Goal: Information Seeking & Learning: Learn about a topic

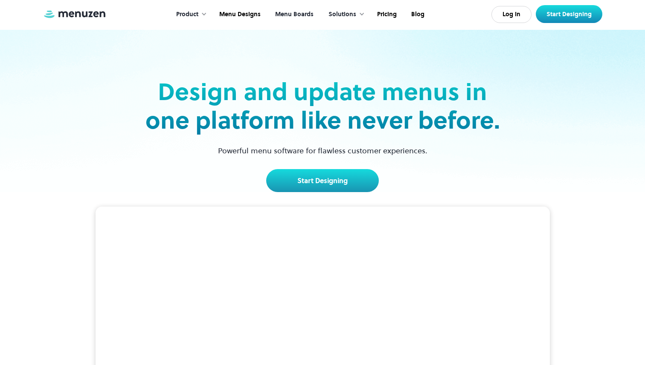
click at [301, 13] on link "Menu Boards" at bounding box center [293, 14] width 53 height 26
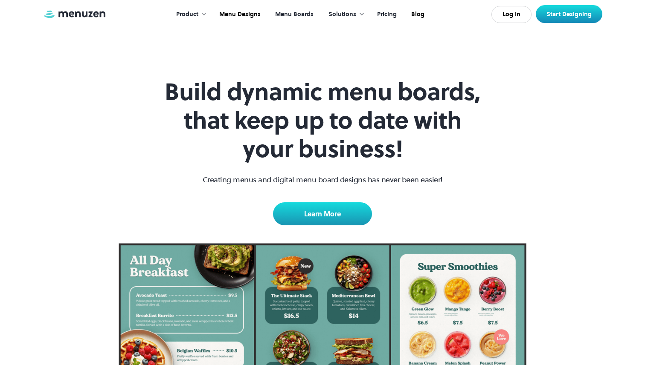
click at [388, 12] on link "Pricing" at bounding box center [386, 14] width 34 height 26
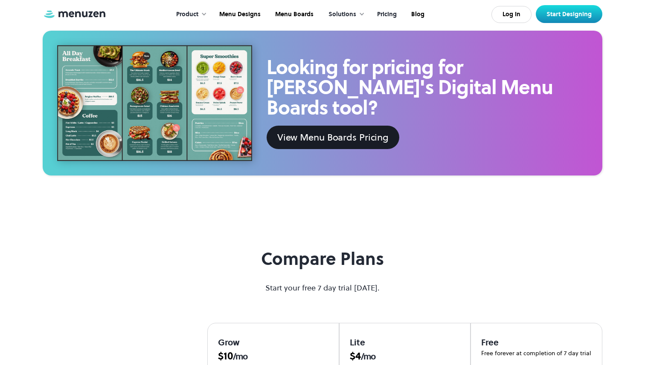
scroll to position [495, 0]
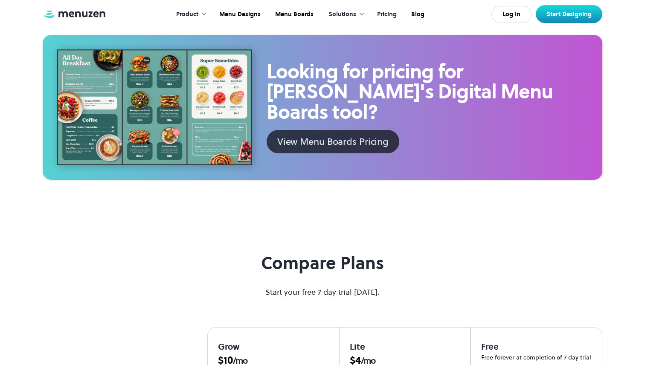
click at [323, 135] on div "View Menu Boards Pricing" at bounding box center [332, 142] width 111 height 14
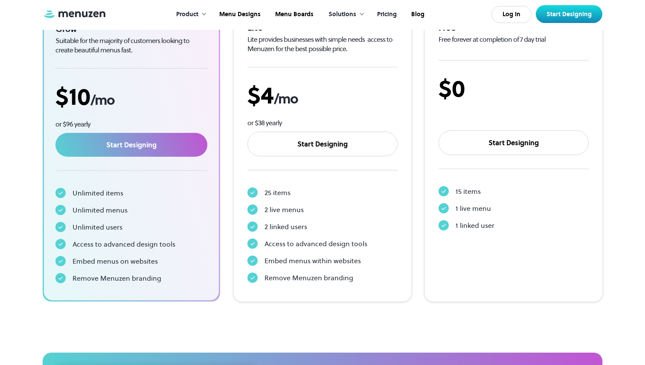
scroll to position [0, 0]
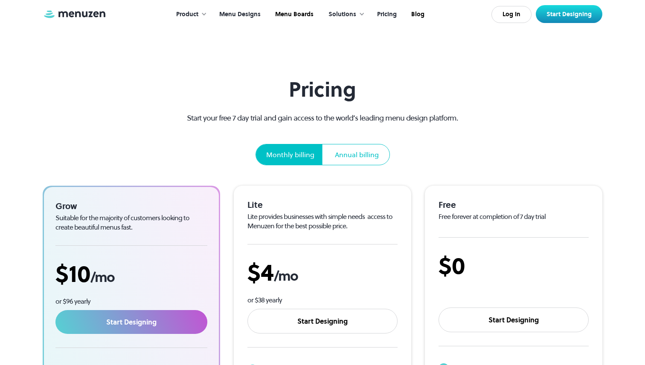
click at [251, 12] on link "Menu Designs" at bounding box center [239, 14] width 56 height 26
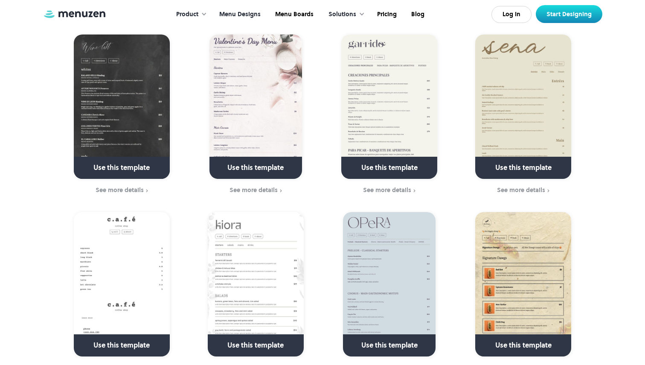
scroll to position [908, 0]
